Goal: Navigation & Orientation: Find specific page/section

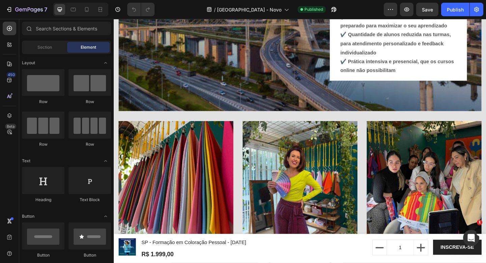
scroll to position [2369, 0]
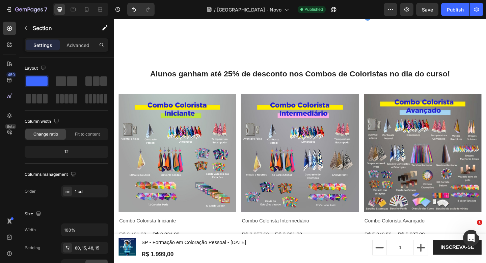
scroll to position [2951, 0]
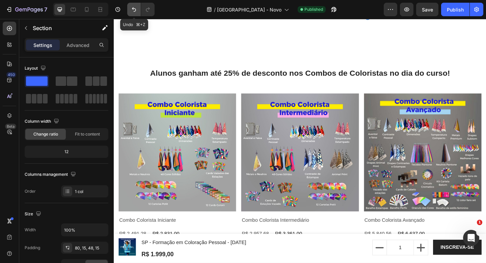
click at [133, 10] on icon "Undo/Redo" at bounding box center [134, 9] width 7 height 7
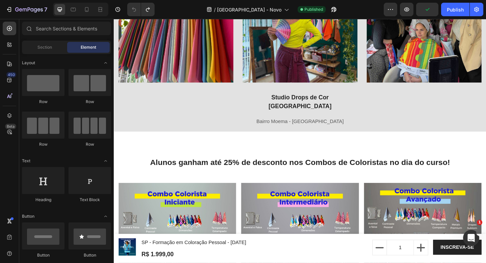
scroll to position [2265, 0]
